Goal: Information Seeking & Learning: Learn about a topic

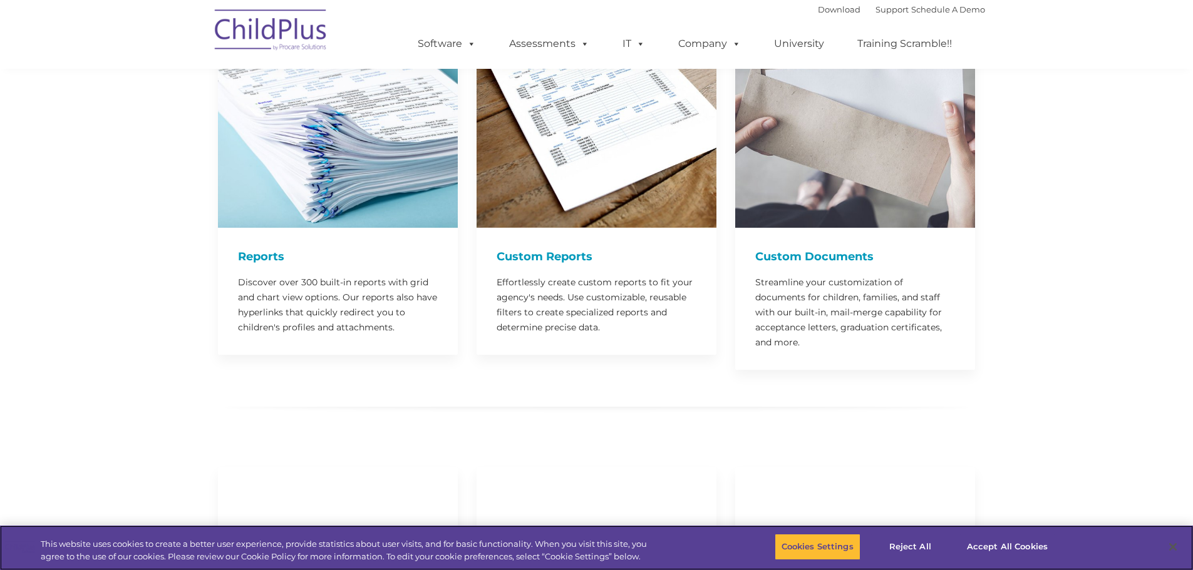
scroll to position [1668, 0]
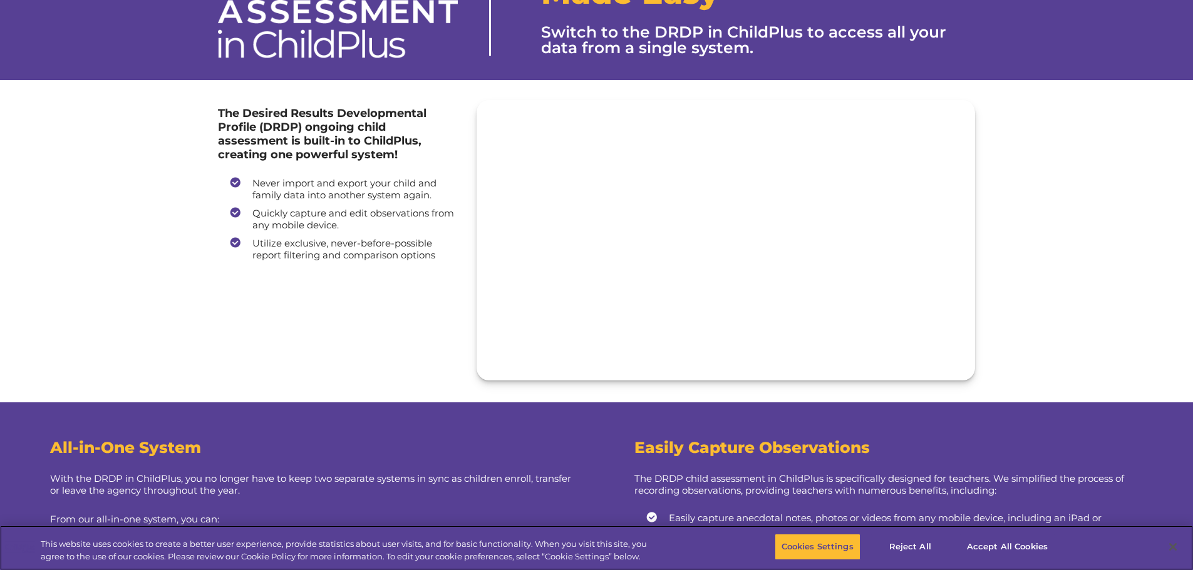
scroll to position [71, 0]
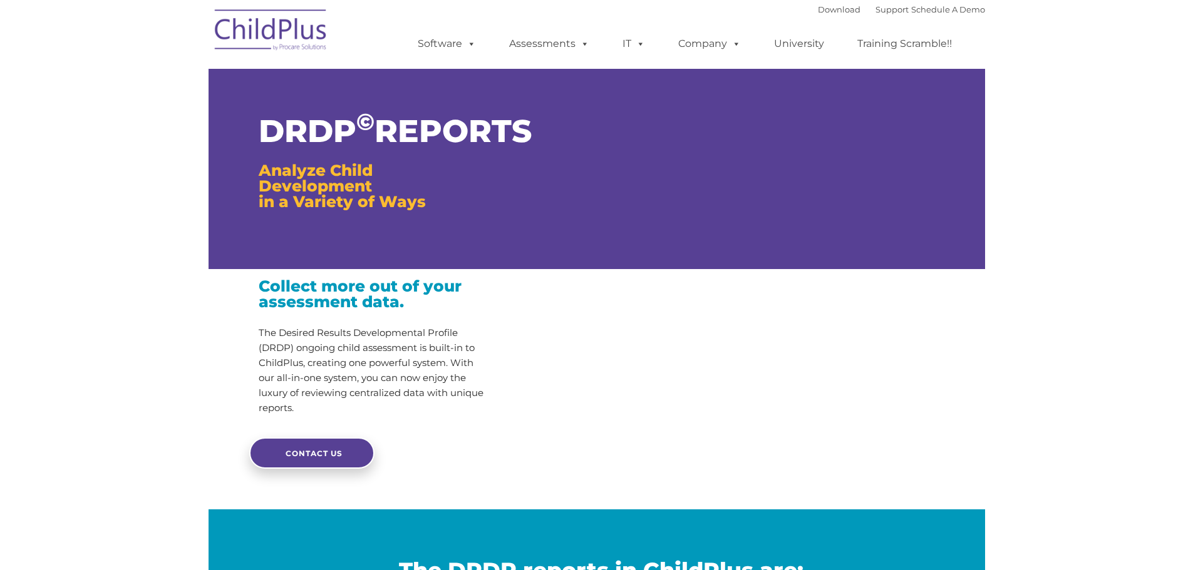
type input ""
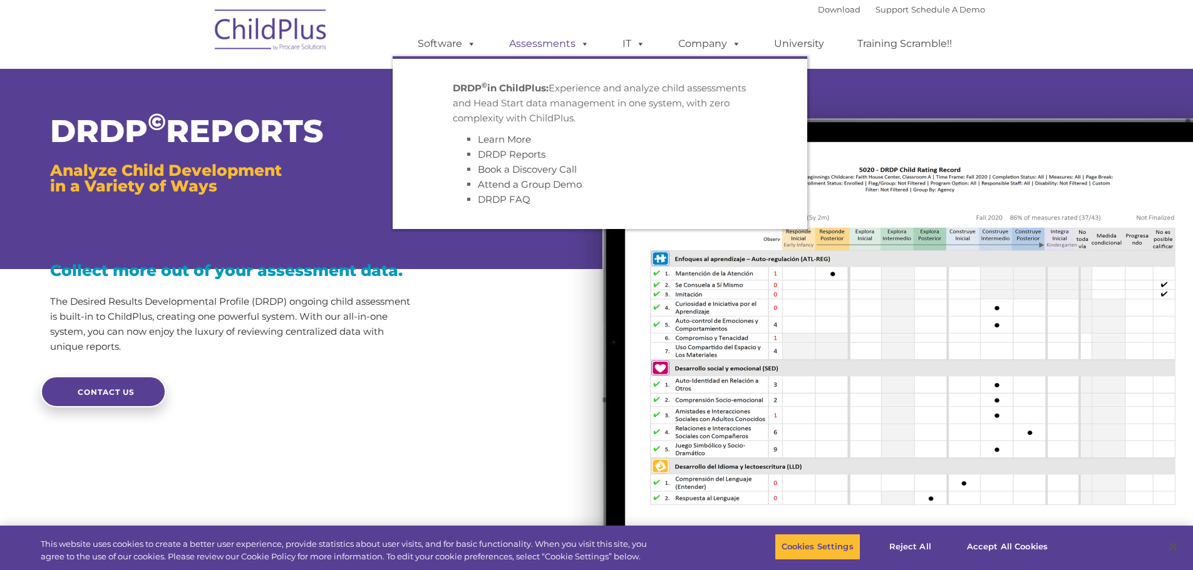
click at [542, 46] on link "Assessments" at bounding box center [549, 43] width 105 height 25
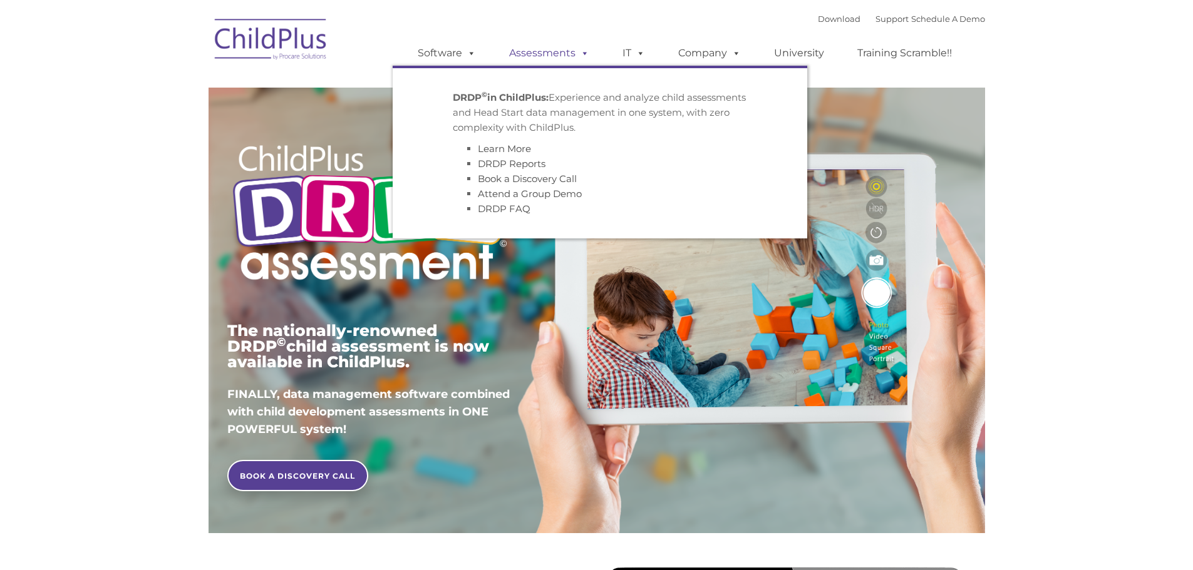
type input ""
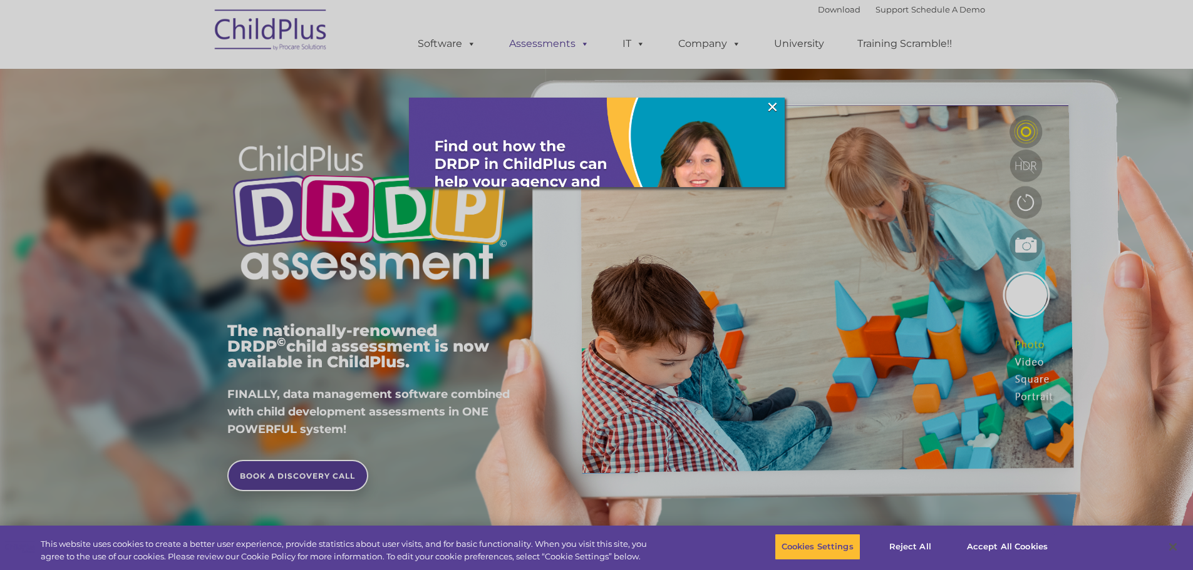
click at [582, 44] on div at bounding box center [596, 285] width 1193 height 570
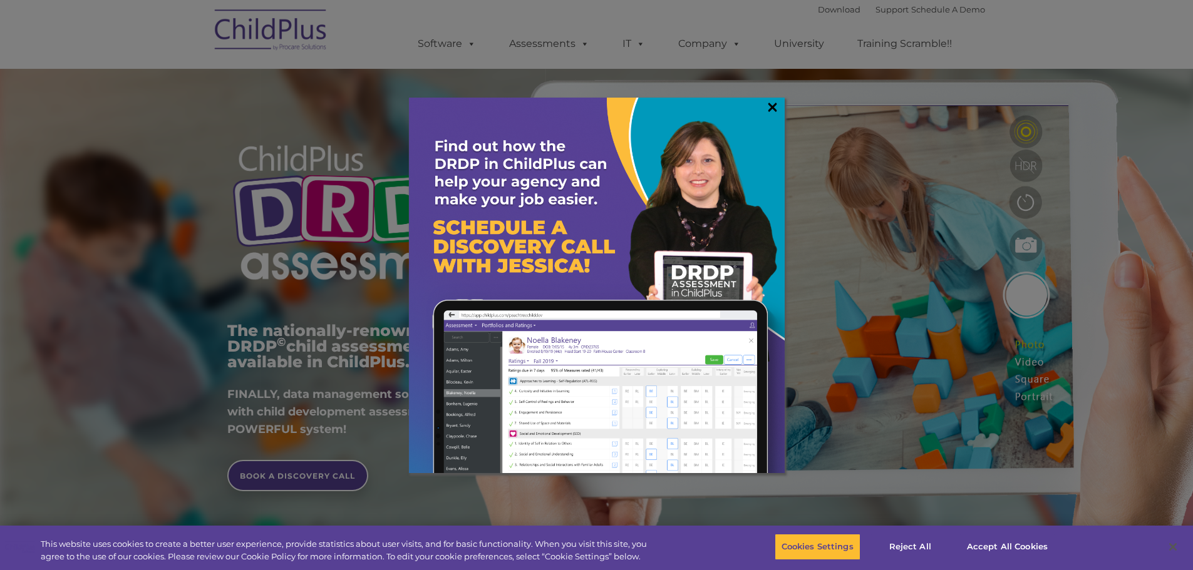
click at [773, 113] on link "×" at bounding box center [772, 107] width 14 height 13
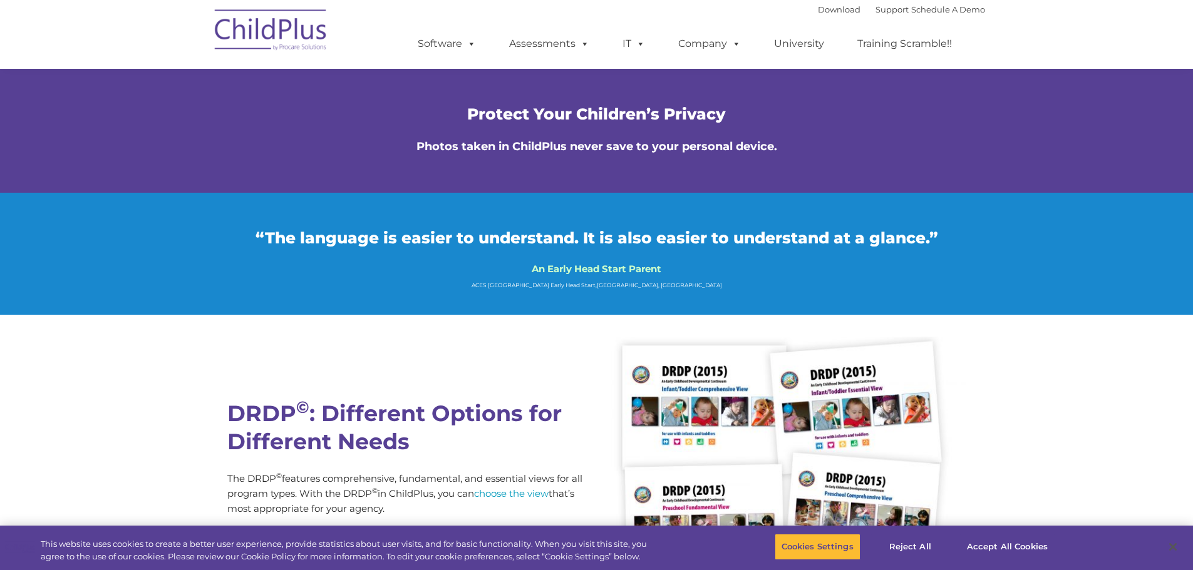
scroll to position [2906, 0]
